Goal: Task Accomplishment & Management: Manage account settings

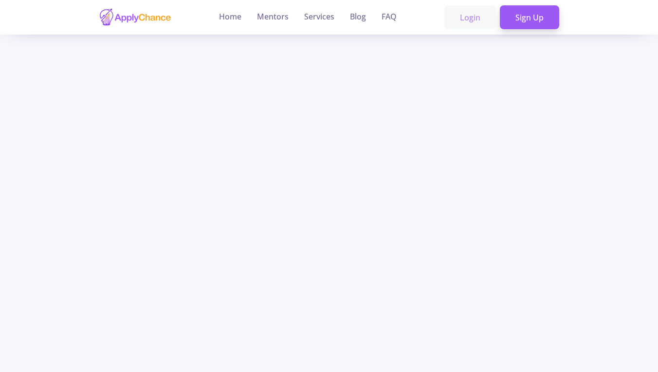
click at [473, 18] on link "Login" at bounding box center [470, 17] width 52 height 24
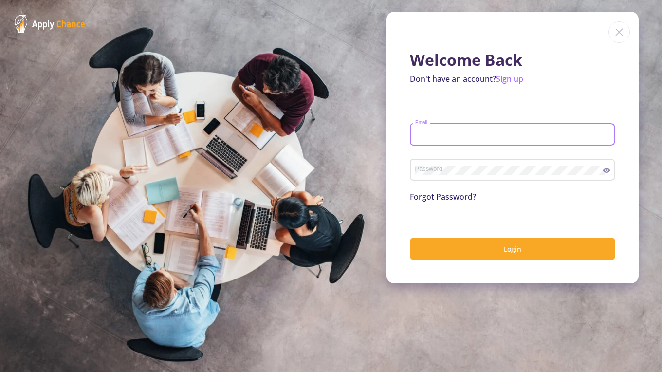
click at [447, 137] on input "Email" at bounding box center [514, 134] width 199 height 9
type input "[EMAIL_ADDRESS][DOMAIN_NAME]"
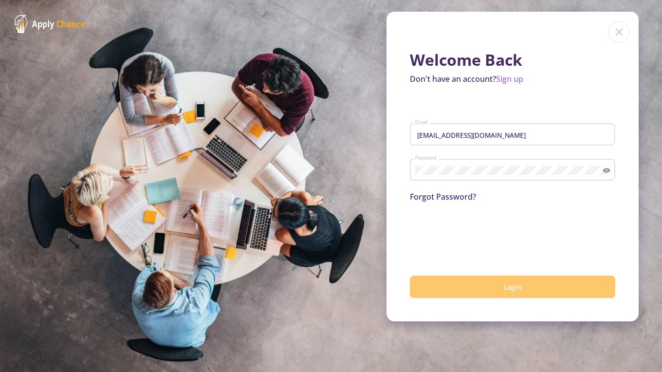
click at [506, 281] on button "Login" at bounding box center [512, 287] width 205 height 23
click at [556, 289] on button "Login" at bounding box center [512, 287] width 205 height 23
click at [468, 284] on button "Login" at bounding box center [512, 287] width 205 height 23
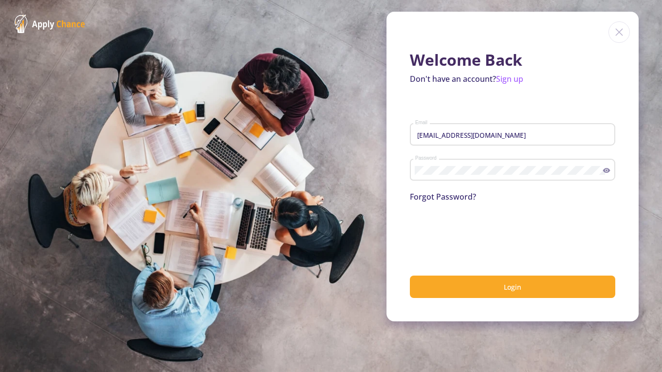
click at [621, 32] on img at bounding box center [619, 31] width 21 height 21
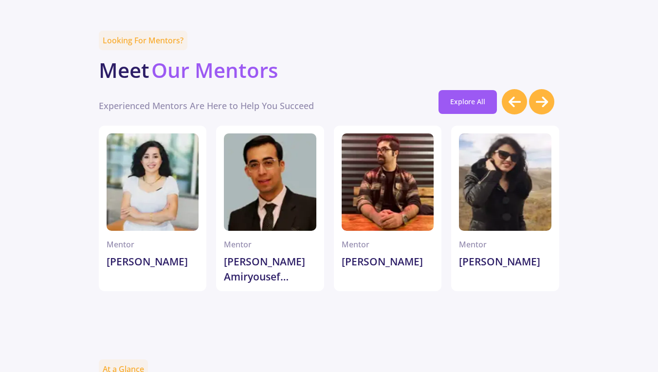
scroll to position [2179, 0]
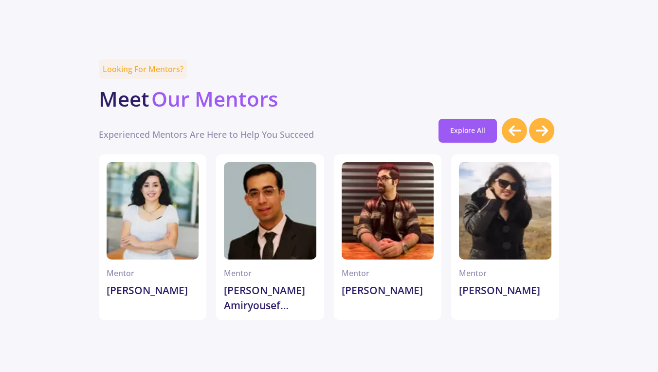
click at [503, 198] on div at bounding box center [505, 210] width 93 height 97
